Goal: Transaction & Acquisition: Purchase product/service

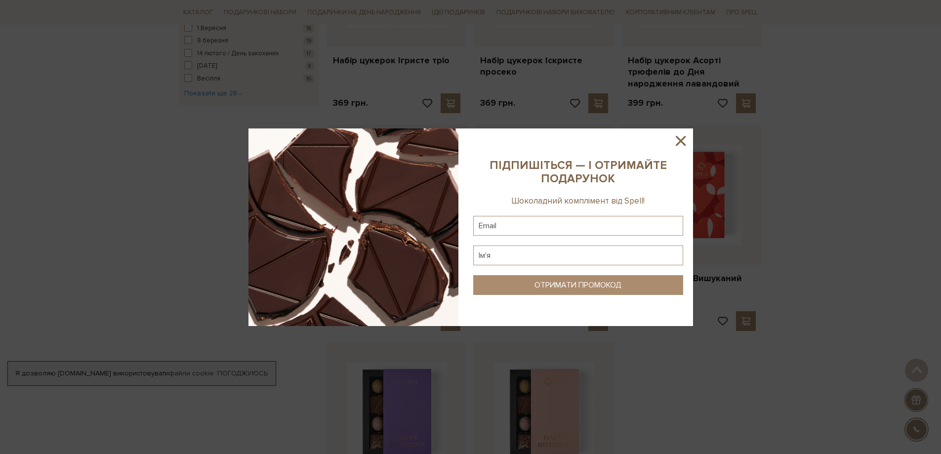
scroll to position [938, 0]
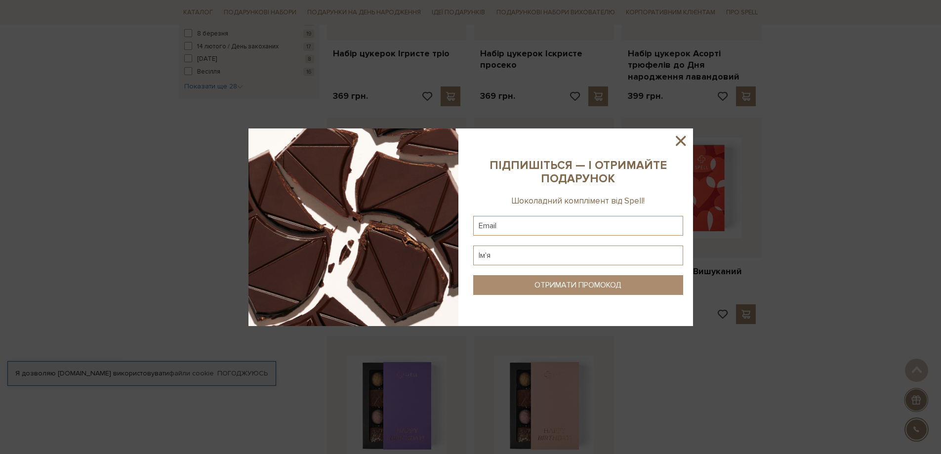
click at [680, 139] on icon at bounding box center [680, 141] width 10 height 10
click at [680, 139] on icon at bounding box center [680, 140] width 17 height 17
click at [680, 139] on div at bounding box center [470, 226] width 444 height 197
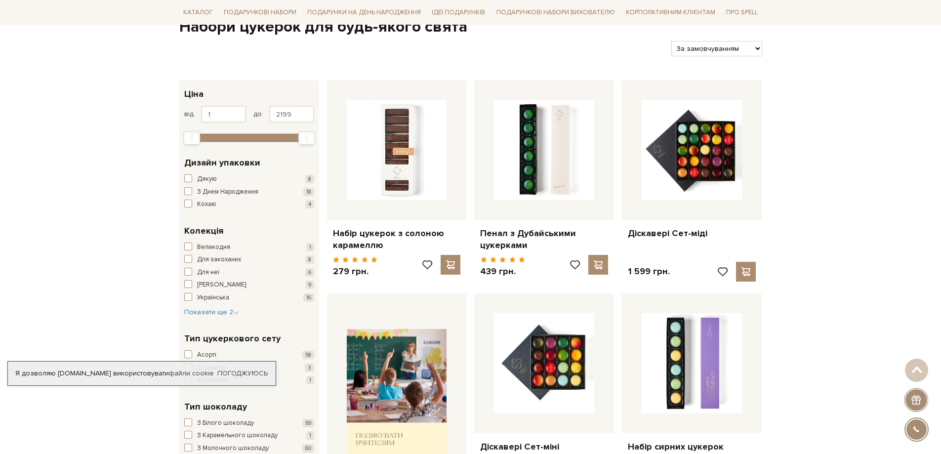
scroll to position [0, 0]
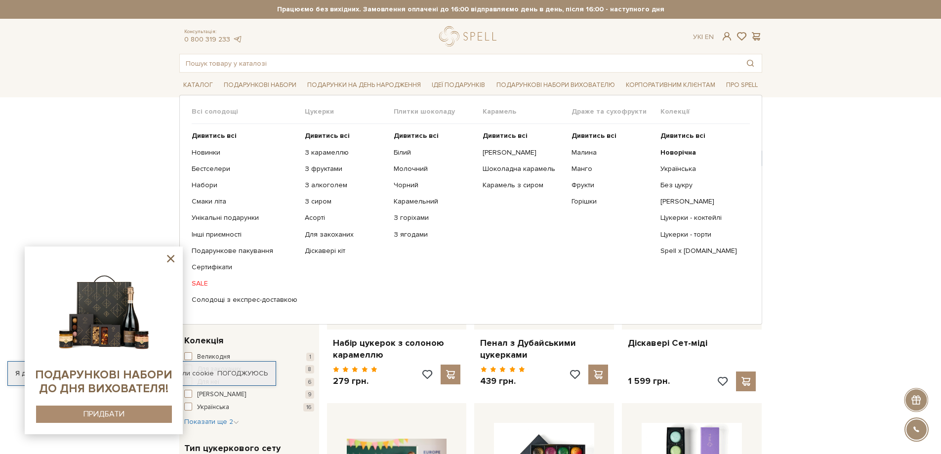
click at [196, 282] on link "SALE" at bounding box center [245, 283] width 106 height 9
